Goal: Task Accomplishment & Management: Manage account settings

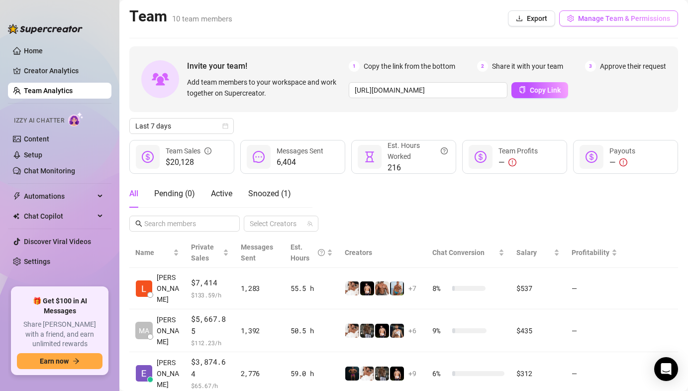
click at [615, 21] on span "Manage Team & Permissions" at bounding box center [624, 18] width 92 height 8
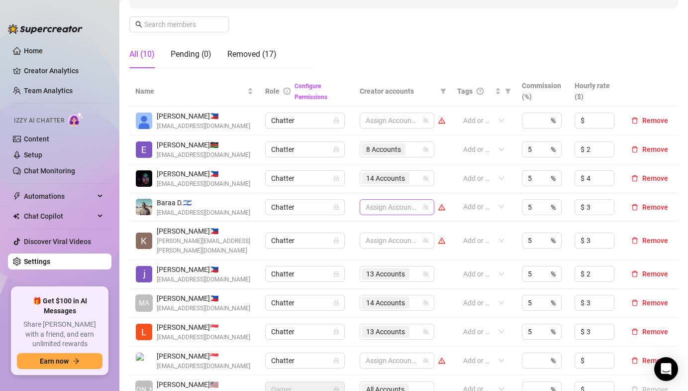
scroll to position [149, 0]
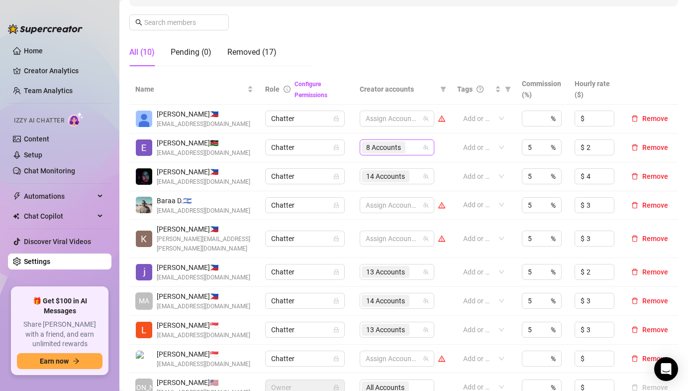
click at [387, 141] on div "8 Accounts" at bounding box center [385, 147] width 46 height 14
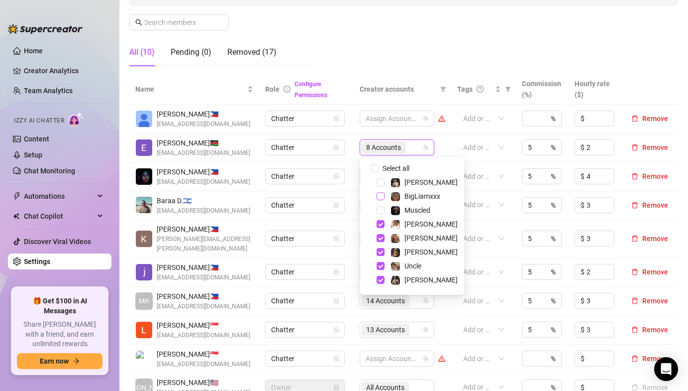
click at [379, 196] on span "Select tree node" at bounding box center [381, 196] width 8 height 8
click at [381, 216] on div "Muscled" at bounding box center [412, 210] width 99 height 12
click at [381, 215] on div "Muscled" at bounding box center [412, 210] width 99 height 12
click at [381, 213] on span "Select tree node" at bounding box center [381, 210] width 8 height 8
click at [382, 184] on span "Select tree node" at bounding box center [381, 182] width 8 height 8
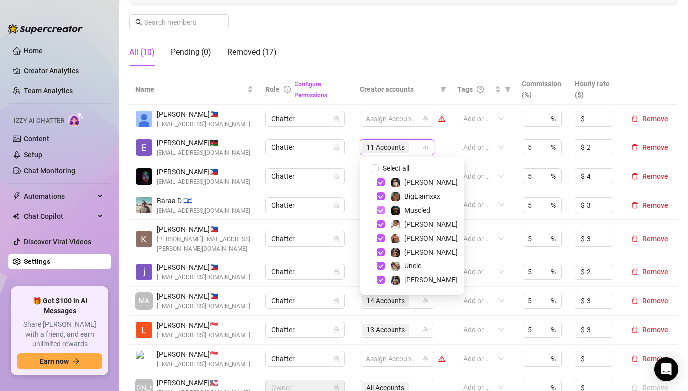
scroll to position [96, 0]
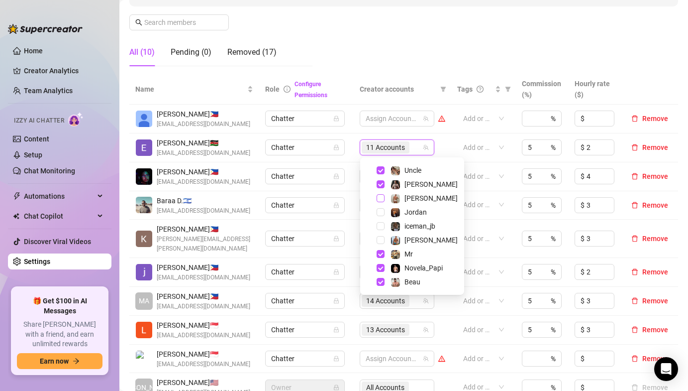
click at [379, 197] on span "Select tree node" at bounding box center [381, 198] width 8 height 8
click at [379, 207] on div "Jordan" at bounding box center [412, 212] width 99 height 12
click at [379, 226] on span "Select tree node" at bounding box center [381, 226] width 8 height 8
click at [381, 210] on span "Select tree node" at bounding box center [381, 212] width 8 height 8
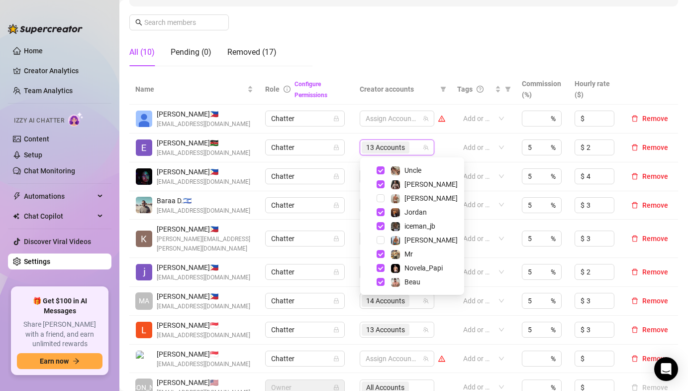
click at [381, 245] on div "[PERSON_NAME]" at bounding box center [412, 240] width 99 height 12
click at [381, 238] on span "Select tree node" at bounding box center [381, 240] width 8 height 8
click at [384, 199] on span "Select tree node" at bounding box center [381, 198] width 8 height 8
click at [383, 199] on span "Select tree node" at bounding box center [381, 198] width 8 height 8
checkbox input "false"
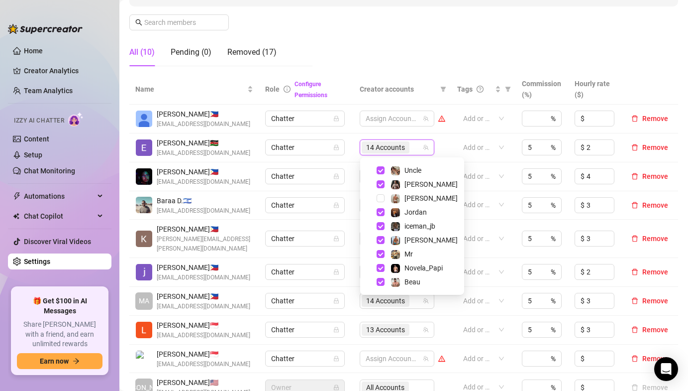
click at [350, 159] on td "Chatter" at bounding box center [306, 147] width 94 height 29
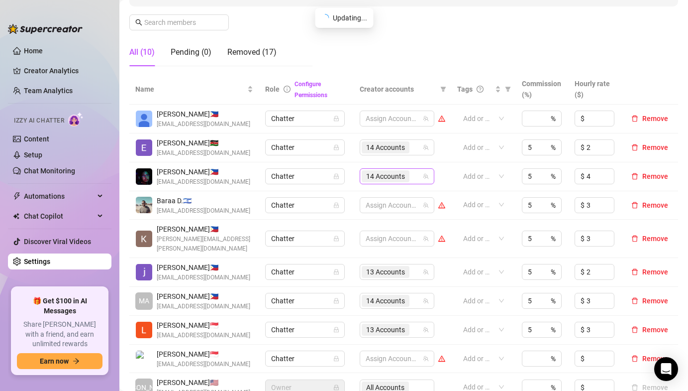
click at [374, 178] on span "14 Accounts" at bounding box center [385, 176] width 39 height 11
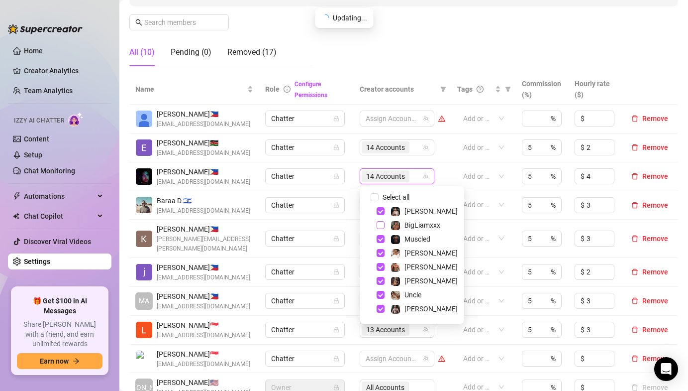
click at [383, 224] on span "Select tree node" at bounding box center [381, 225] width 8 height 8
checkbox input "true"
click at [345, 188] on td "Chatter" at bounding box center [306, 176] width 94 height 29
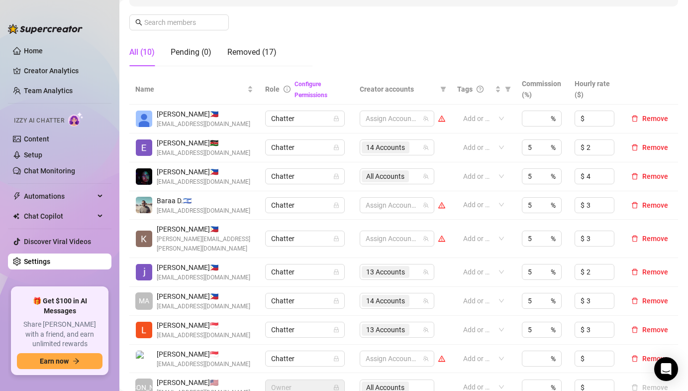
click at [70, 90] on link "Team Analytics" at bounding box center [48, 91] width 49 height 8
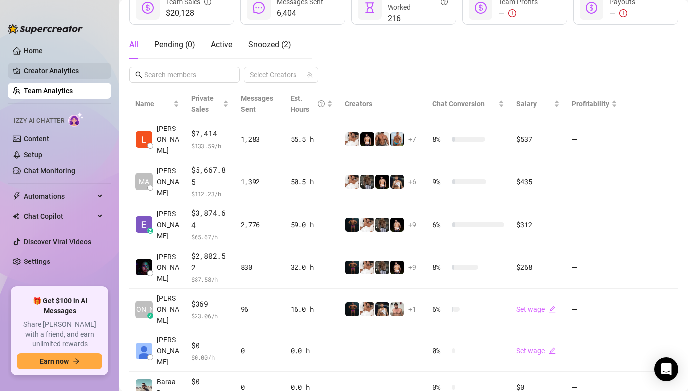
click at [81, 74] on link "Creator Analytics" at bounding box center [64, 71] width 80 height 16
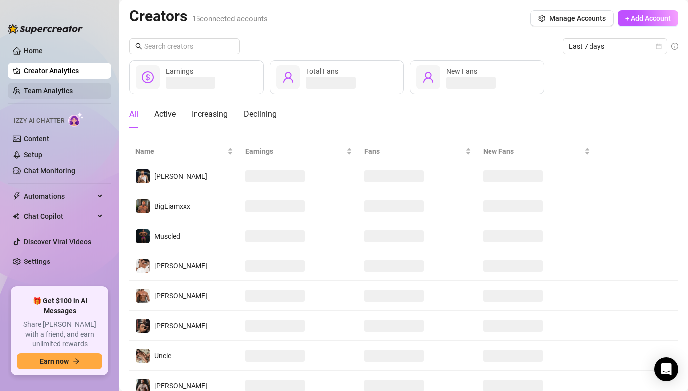
click at [72, 87] on link "Team Analytics" at bounding box center [48, 91] width 49 height 8
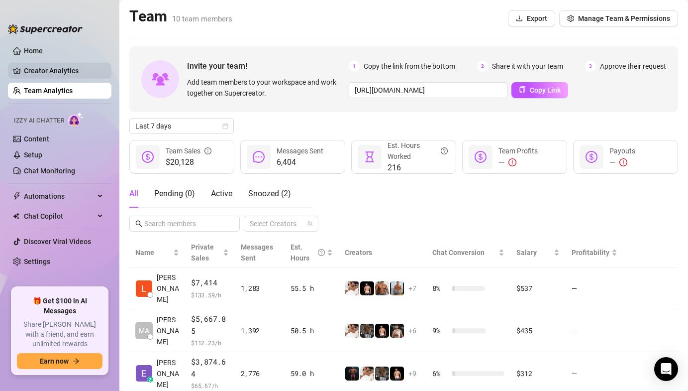
click at [41, 72] on link "Creator Analytics" at bounding box center [64, 71] width 80 height 16
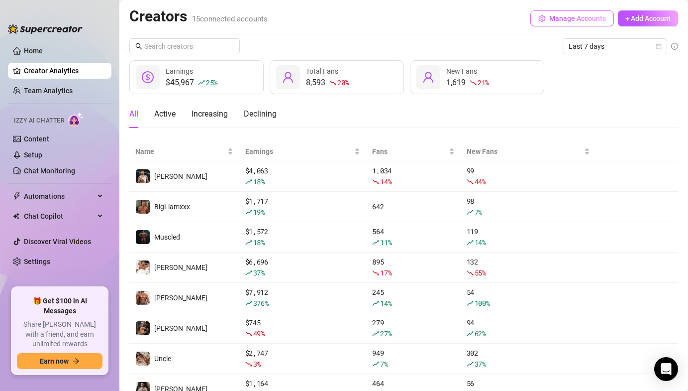
click at [543, 21] on span "button" at bounding box center [541, 18] width 7 height 8
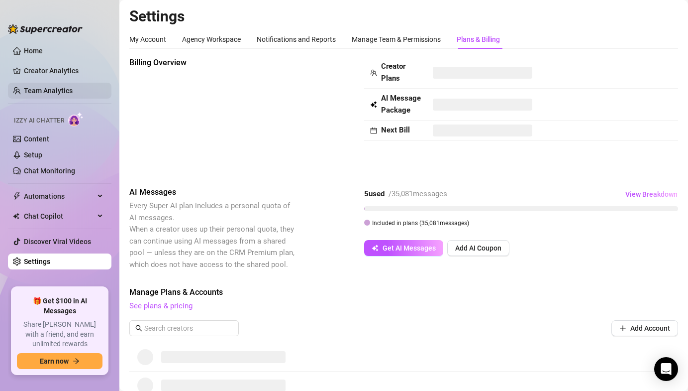
click at [55, 95] on link "Team Analytics" at bounding box center [48, 91] width 49 height 8
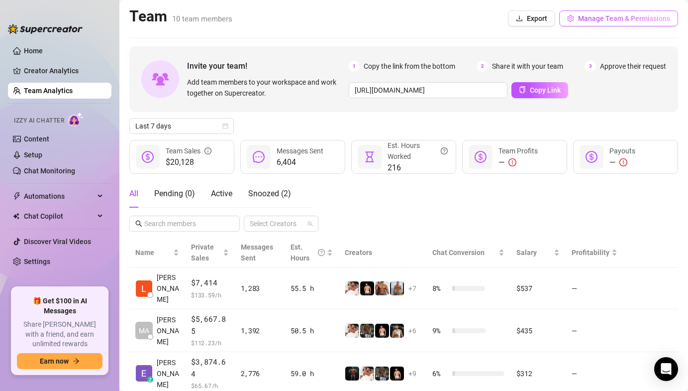
click at [586, 17] on span "Manage Team & Permissions" at bounding box center [624, 18] width 92 height 8
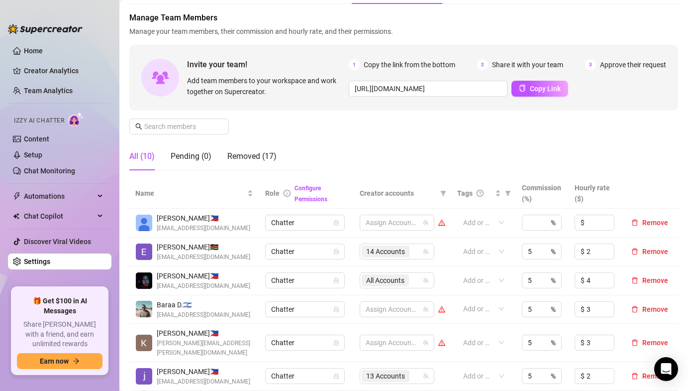
scroll to position [46, 0]
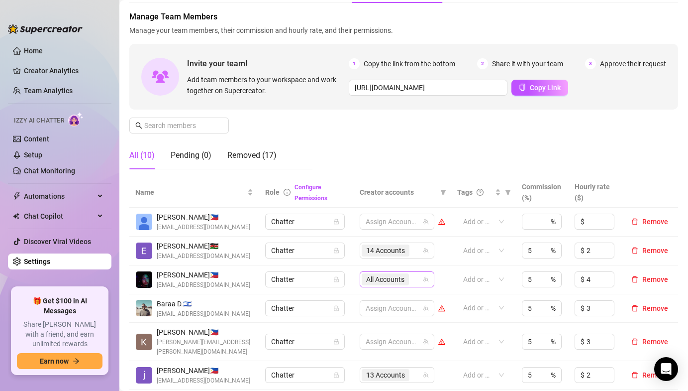
click at [370, 278] on span "All Accounts" at bounding box center [385, 279] width 38 height 11
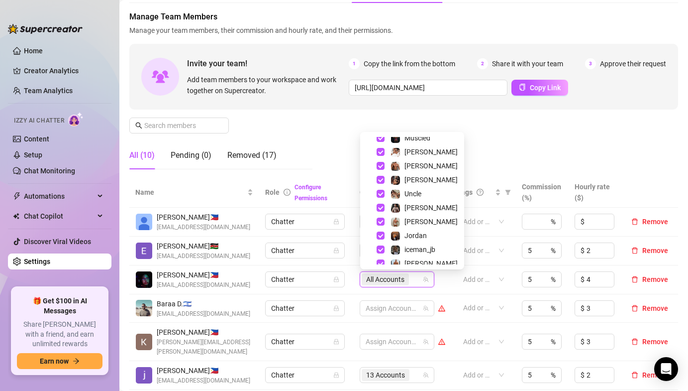
scroll to position [96, 0]
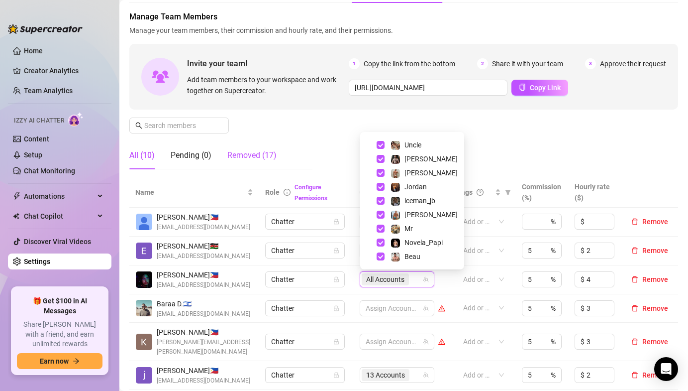
click at [265, 157] on div "Removed (17)" at bounding box center [251, 155] width 49 height 12
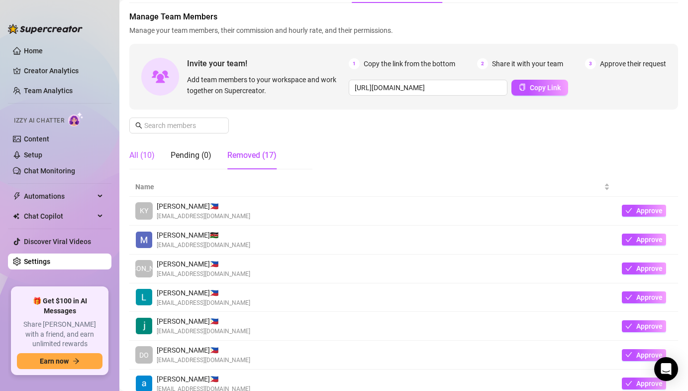
drag, startPoint x: 148, startPoint y: 155, endPoint x: 158, endPoint y: 157, distance: 10.7
click at [147, 155] on div "All (10)" at bounding box center [141, 155] width 25 height 12
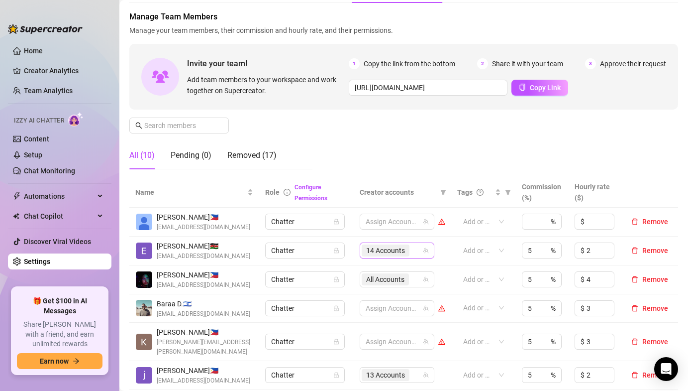
click at [398, 248] on span "14 Accounts" at bounding box center [385, 250] width 39 height 11
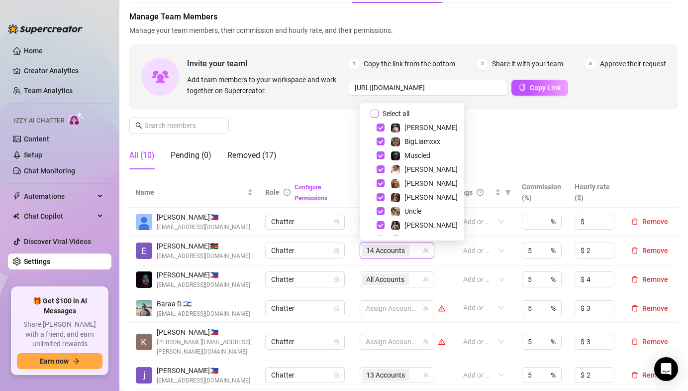
click at [376, 115] on input "Select all" at bounding box center [375, 113] width 8 height 8
checkbox input "true"
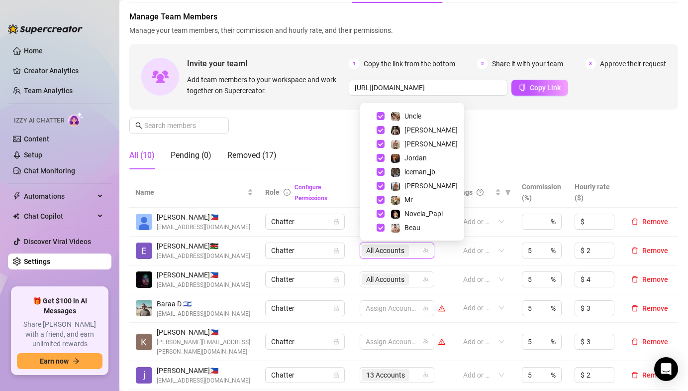
click at [0, 0] on div "Click to sort ascending" at bounding box center [0, 0] width 0 height 0
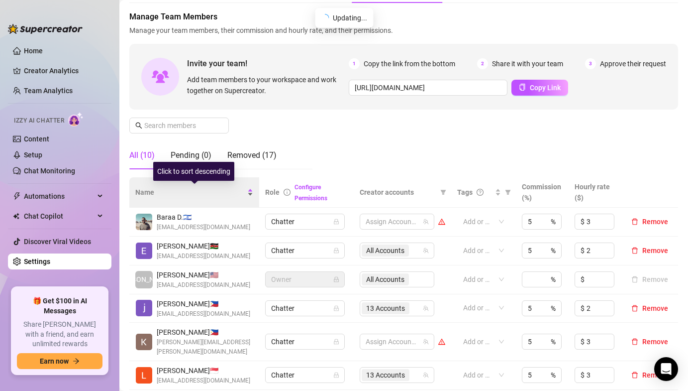
click at [197, 196] on span "Name" at bounding box center [190, 192] width 110 height 11
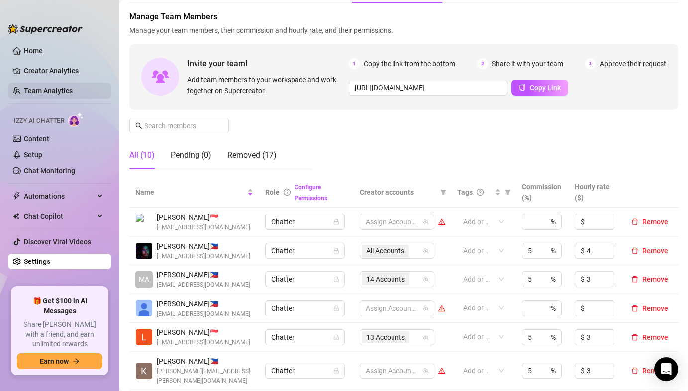
click at [64, 94] on link "Team Analytics" at bounding box center [48, 91] width 49 height 8
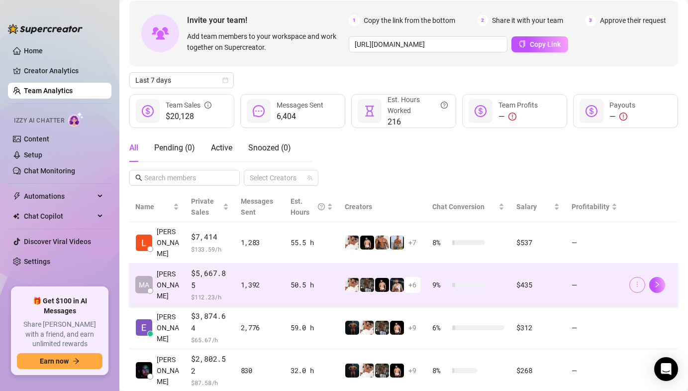
click at [640, 281] on icon "more" at bounding box center [637, 284] width 7 height 7
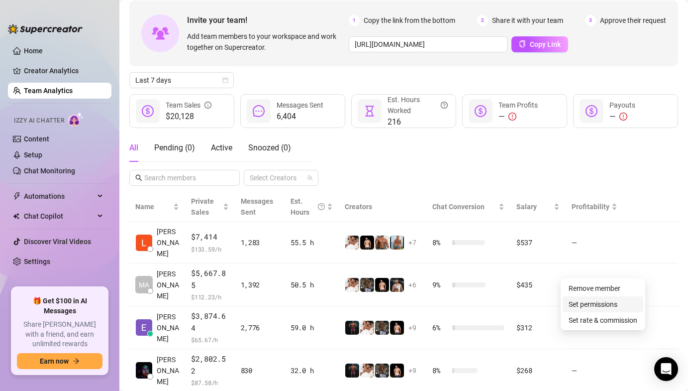
click at [580, 303] on link "Set permissions" at bounding box center [593, 304] width 49 height 8
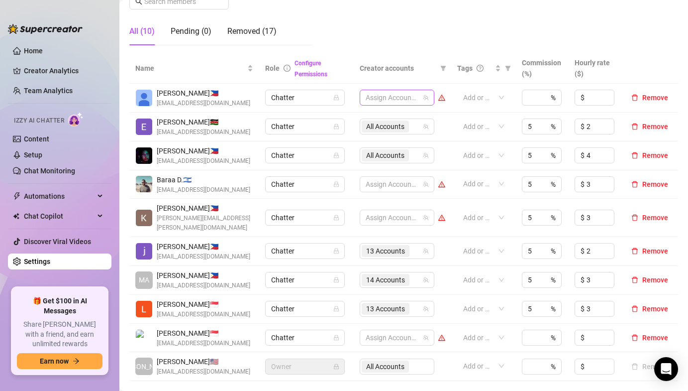
scroll to position [180, 0]
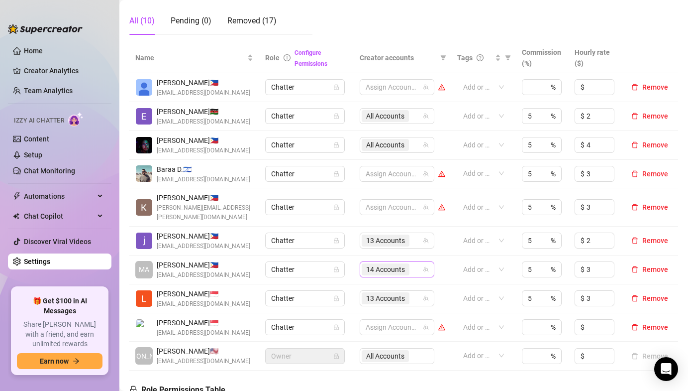
click at [394, 266] on div "14 Accounts" at bounding box center [387, 269] width 50 height 14
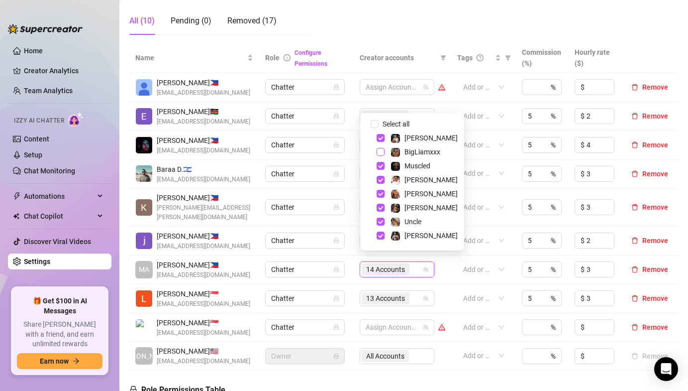
click at [379, 149] on span "Select tree node" at bounding box center [381, 152] width 8 height 8
checkbox input "true"
click at [225, 174] on div "Baraa D. 🇮🇱 [EMAIL_ADDRESS][DOMAIN_NAME]" at bounding box center [194, 174] width 118 height 20
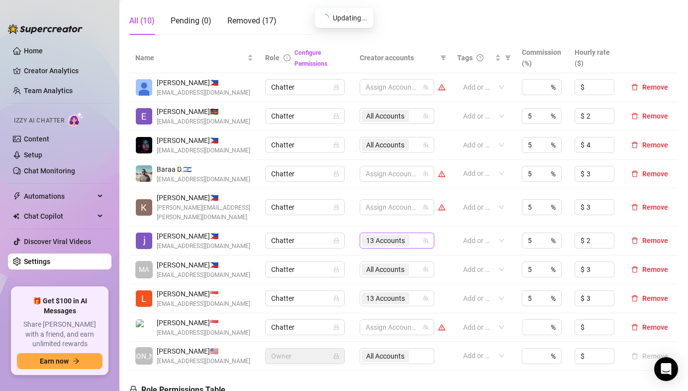
click at [374, 235] on span "13 Accounts" at bounding box center [385, 240] width 39 height 11
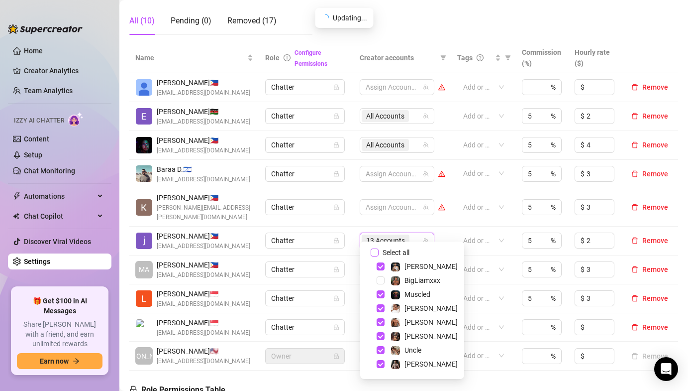
click at [376, 254] on input "Select all" at bounding box center [375, 252] width 8 height 8
checkbox input "true"
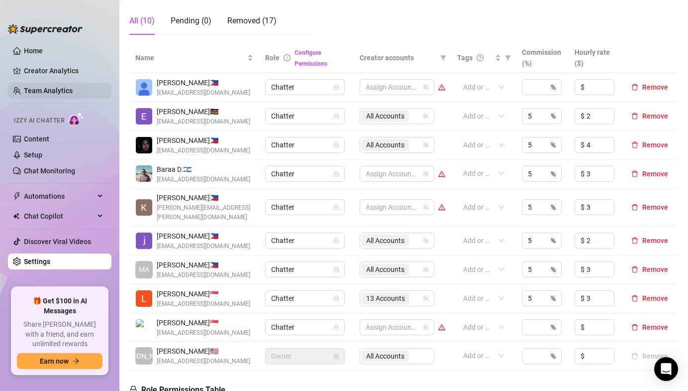
click at [73, 90] on link "Team Analytics" at bounding box center [48, 91] width 49 height 8
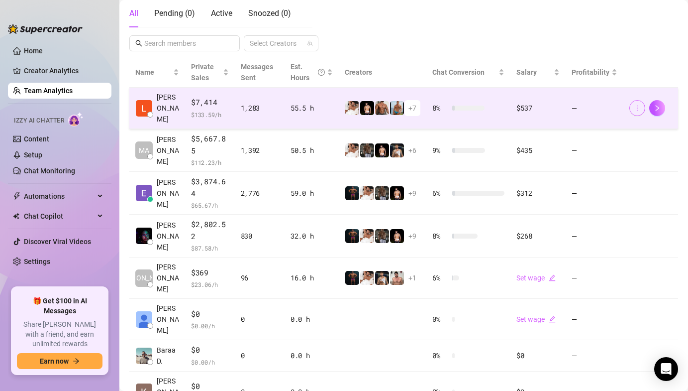
click at [637, 100] on button "button" at bounding box center [638, 108] width 16 height 16
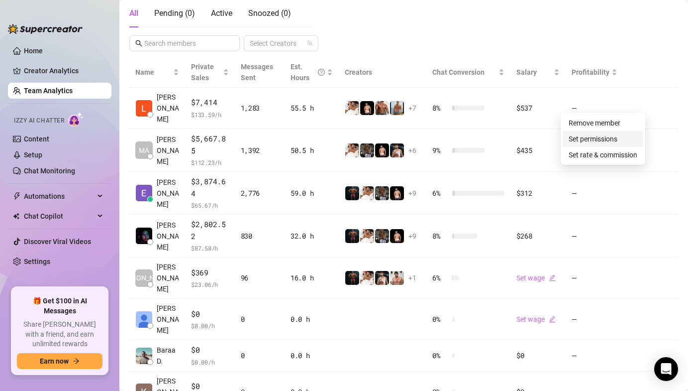
click at [599, 136] on link "Set permissions" at bounding box center [593, 139] width 49 height 8
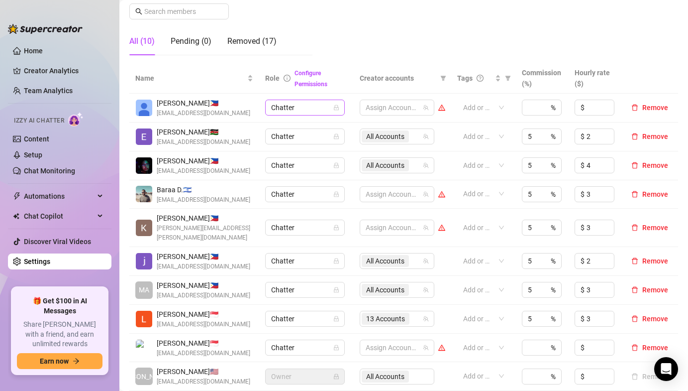
scroll to position [162, 0]
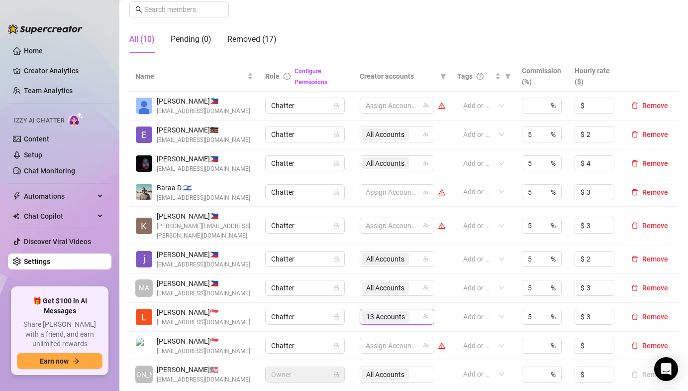
click at [371, 311] on span "13 Accounts" at bounding box center [385, 316] width 39 height 11
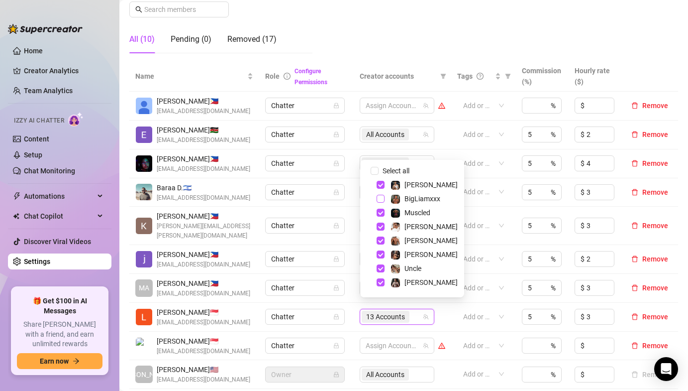
click at [380, 198] on span "Select tree node" at bounding box center [381, 199] width 8 height 8
click at [236, 199] on div "Baraa D. 🇮🇱 [EMAIL_ADDRESS][DOMAIN_NAME]" at bounding box center [194, 192] width 118 height 20
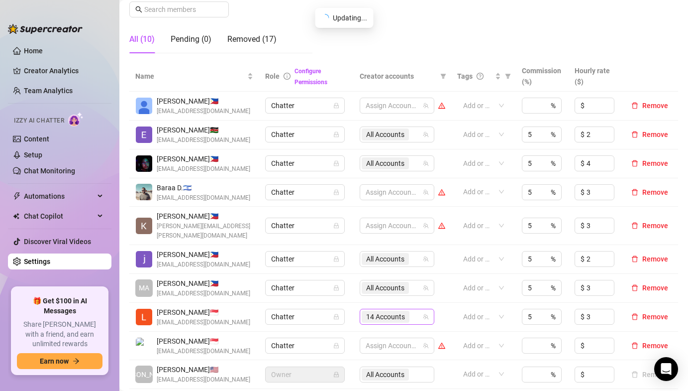
click at [371, 309] on div "14 Accounts" at bounding box center [397, 317] width 75 height 16
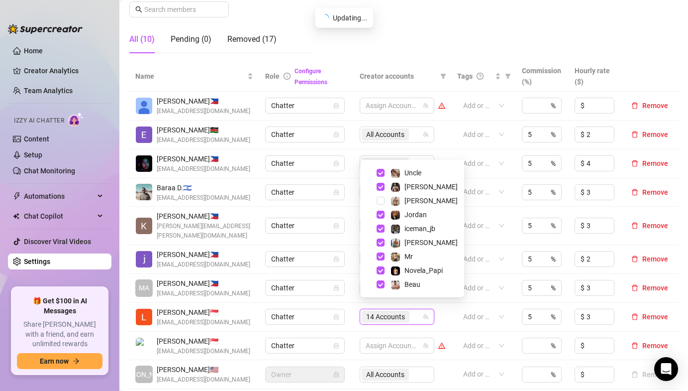
scroll to position [0, 0]
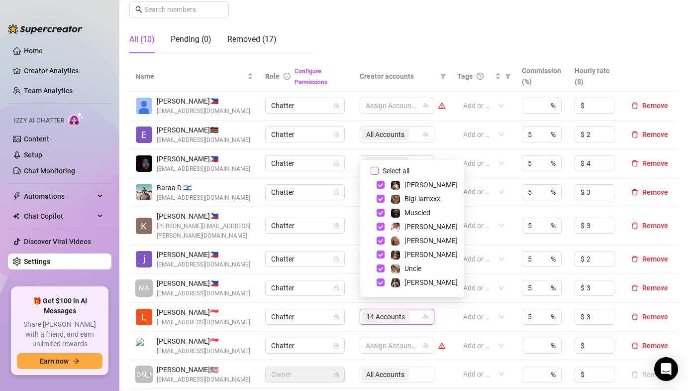
click at [374, 168] on input "Select all" at bounding box center [375, 171] width 8 height 8
checkbox input "true"
click at [293, 175] on td "Chatter" at bounding box center [306, 163] width 94 height 29
